Goal: Task Accomplishment & Management: Manage account settings

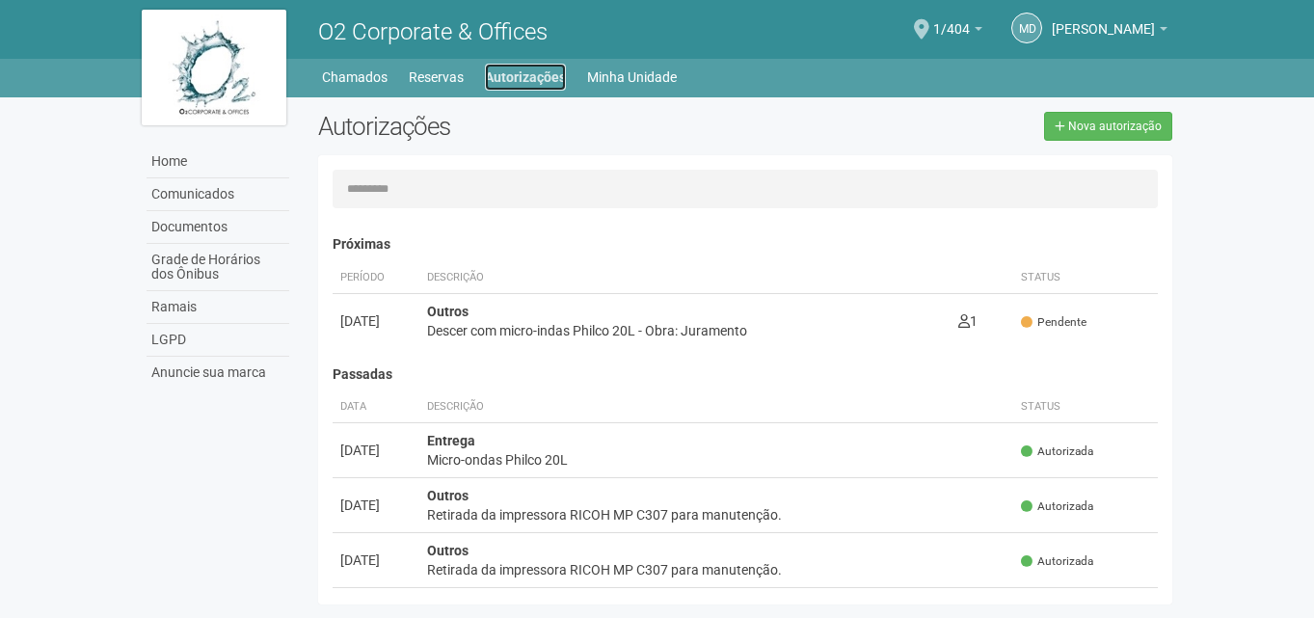
click at [534, 74] on link "Autorizações" at bounding box center [525, 77] width 81 height 27
click at [1114, 25] on span "[PERSON_NAME]" at bounding box center [1103, 20] width 103 height 34
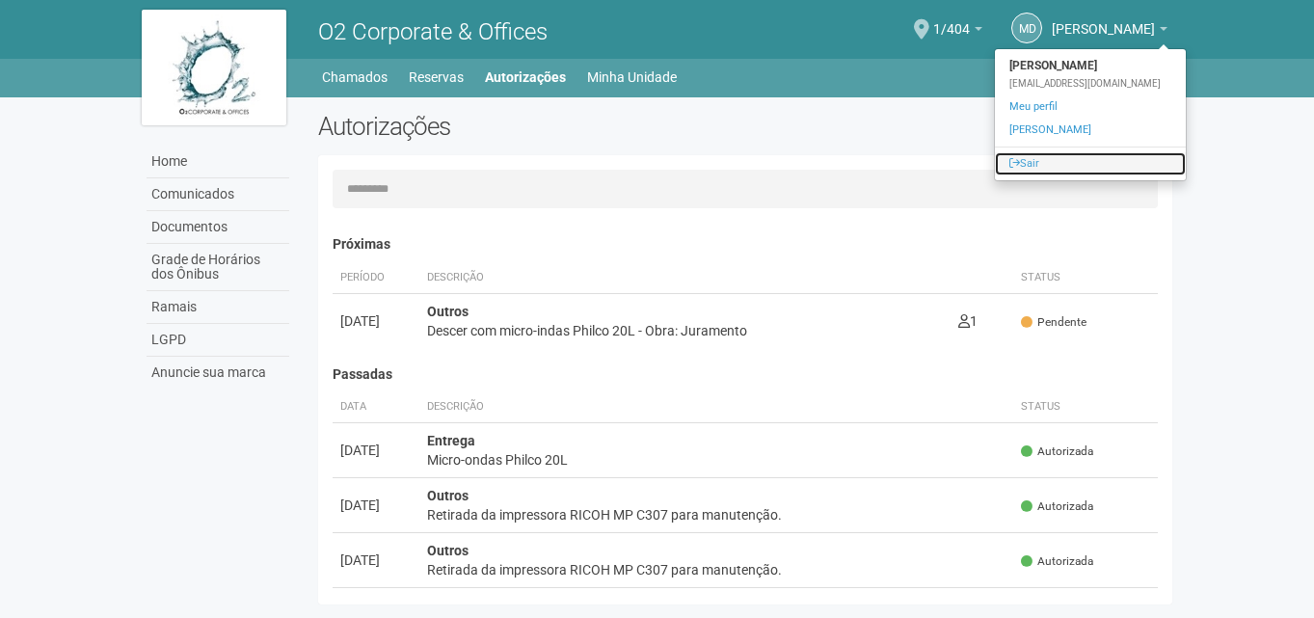
click at [1050, 160] on link "Sair" at bounding box center [1090, 163] width 191 height 23
